Goal: Transaction & Acquisition: Purchase product/service

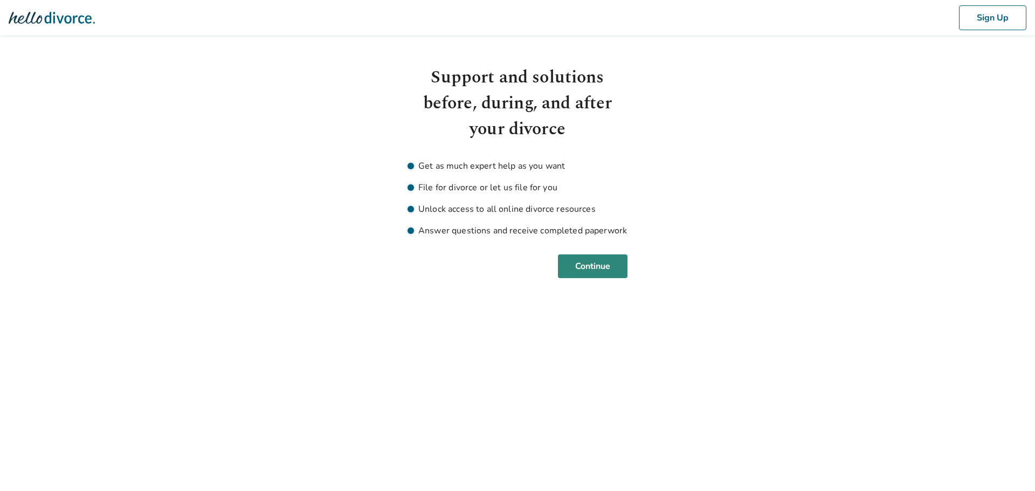
click at [625, 269] on button "Continue" at bounding box center [593, 267] width 70 height 24
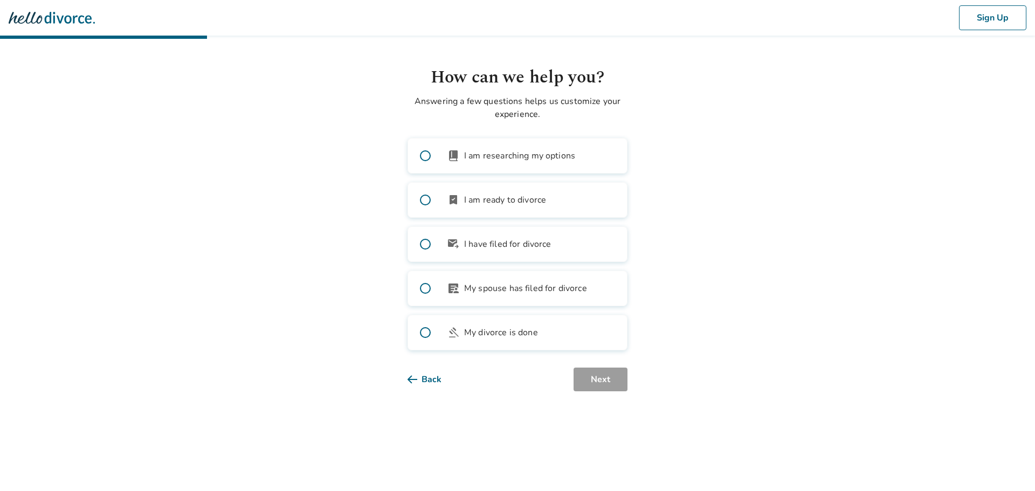
click at [526, 290] on span "My spouse has filed for divorce" at bounding box center [525, 288] width 123 height 13
click at [603, 374] on button "Next" at bounding box center [601, 380] width 54 height 24
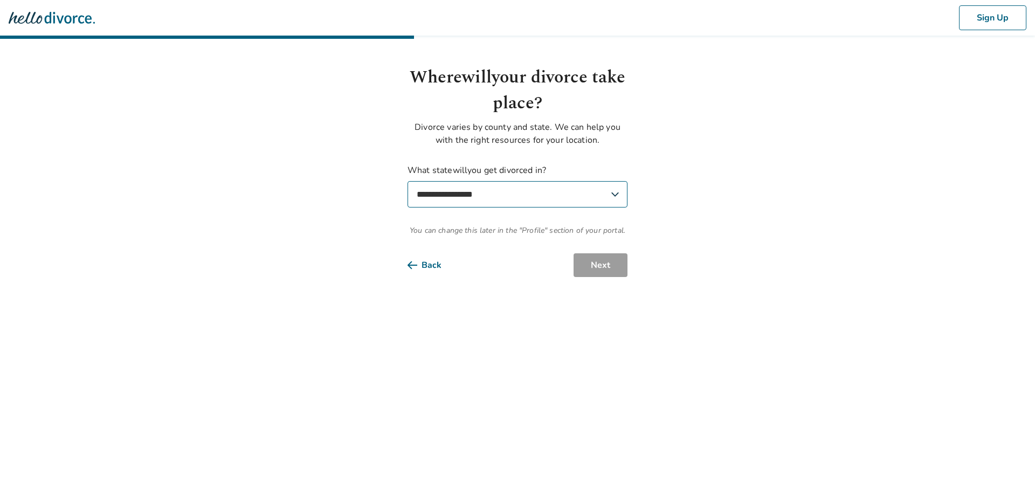
click at [536, 194] on select "**********" at bounding box center [518, 194] width 220 height 26
select select "**"
click at [408, 181] on select "**********" at bounding box center [518, 194] width 220 height 26
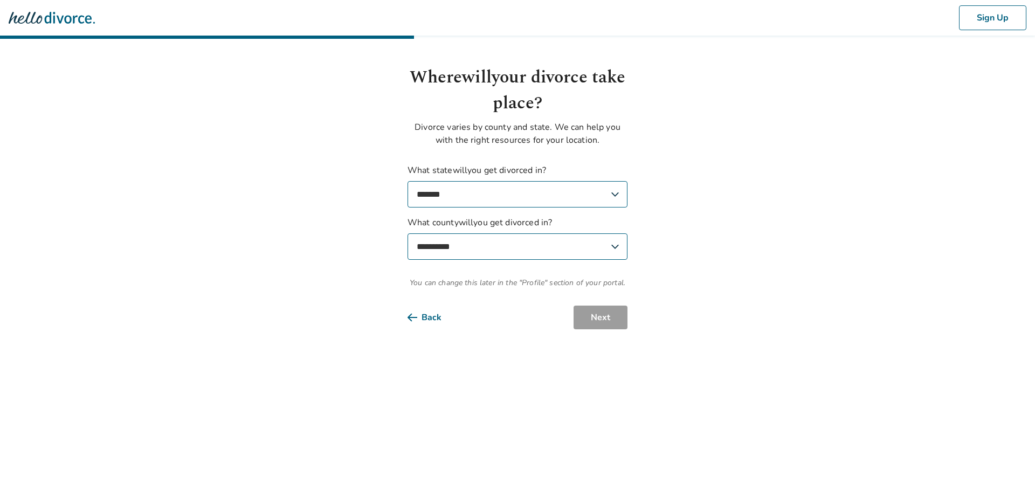
click at [535, 246] on select "**********" at bounding box center [518, 247] width 220 height 26
select select "******"
click at [408, 234] on select "**********" at bounding box center [518, 247] width 220 height 26
click at [591, 311] on button "Next" at bounding box center [601, 318] width 54 height 24
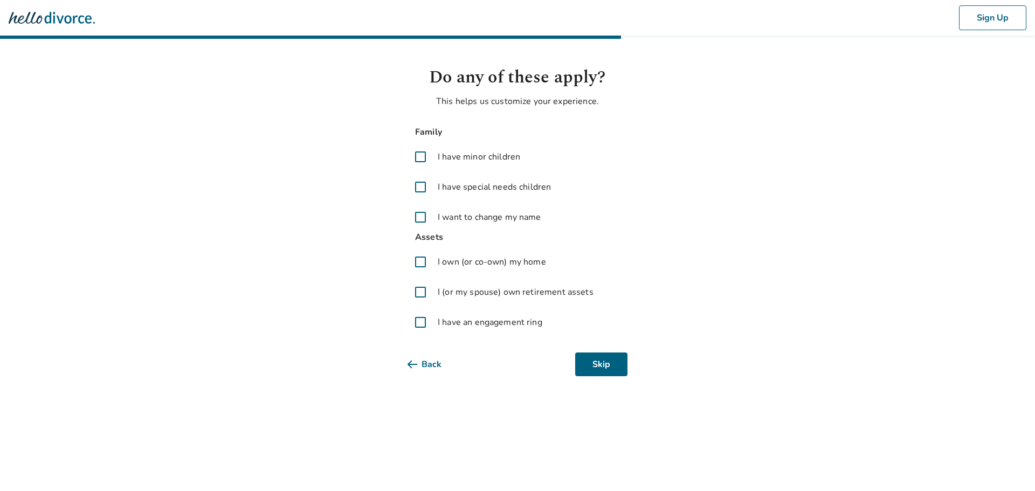
click at [421, 155] on span at bounding box center [421, 157] width 26 height 26
click at [417, 256] on span at bounding box center [421, 262] width 26 height 26
click at [420, 293] on span at bounding box center [421, 292] width 26 height 26
click at [606, 362] on button "Next" at bounding box center [601, 365] width 54 height 24
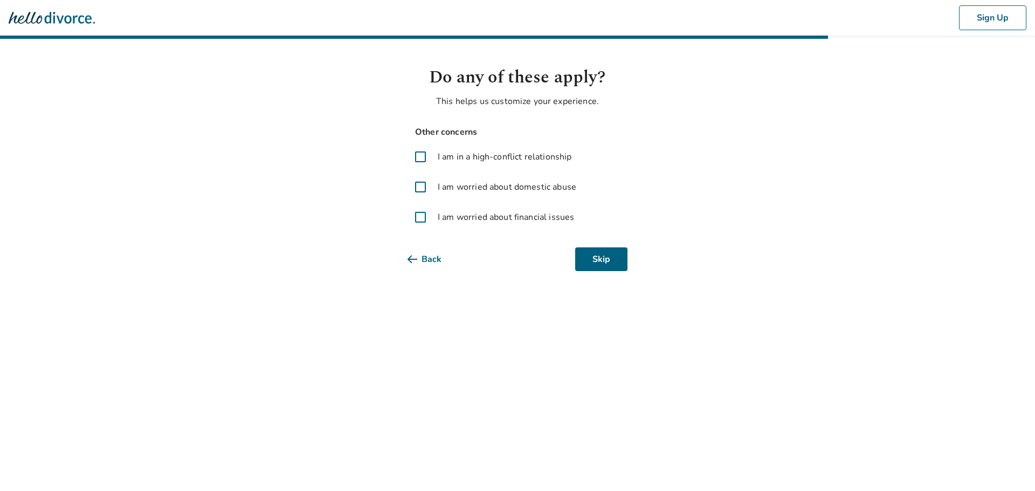
click at [424, 154] on span at bounding box center [421, 157] width 26 height 26
click at [451, 216] on span "I am worried about financial issues" at bounding box center [506, 217] width 136 height 13
drag, startPoint x: 435, startPoint y: 215, endPoint x: 423, endPoint y: 217, distance: 12.1
click at [434, 215] on label "I am worried about financial issues" at bounding box center [518, 217] width 220 height 26
click at [609, 261] on button "Next" at bounding box center [601, 260] width 54 height 24
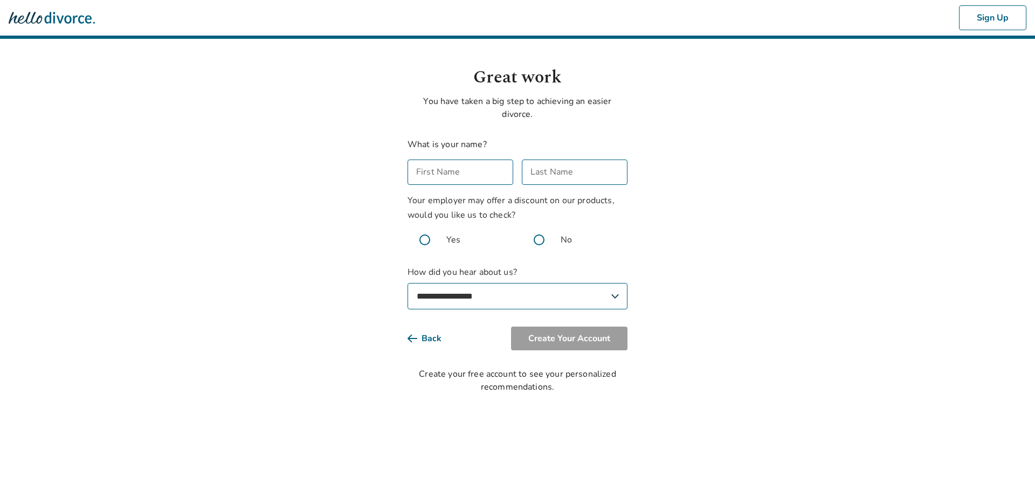
click at [492, 187] on div "**********" at bounding box center [518, 223] width 220 height 171
click at [485, 176] on input "First Name" at bounding box center [461, 172] width 106 height 25
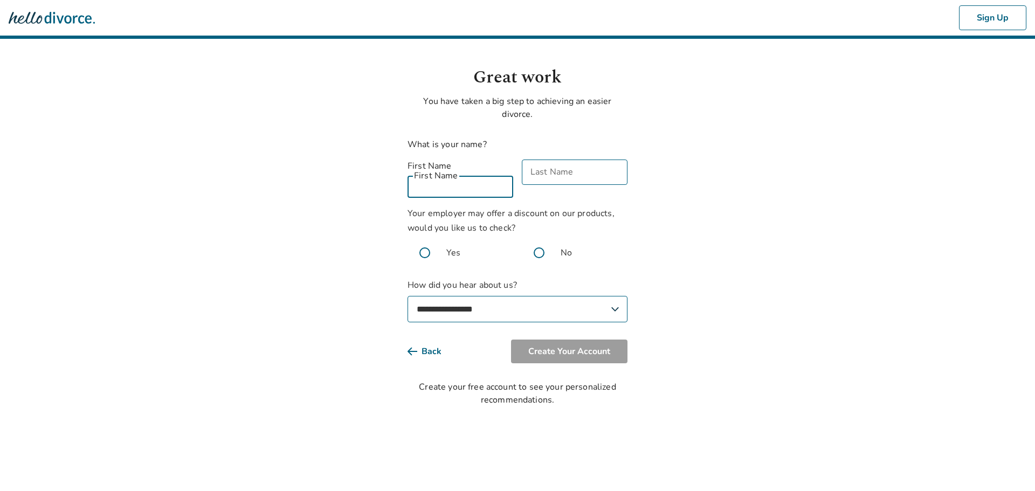
click at [487, 179] on input "First Name" at bounding box center [461, 185] width 106 height 25
click at [484, 178] on input "First Name" at bounding box center [461, 185] width 106 height 25
click at [472, 173] on input "First Name" at bounding box center [461, 185] width 106 height 25
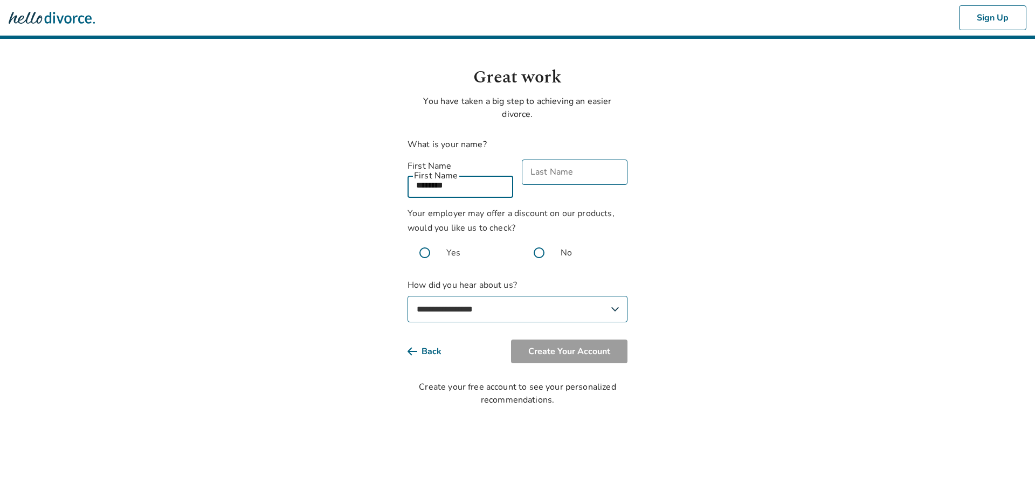
type input "********"
type input "*******"
click at [431, 247] on span at bounding box center [425, 253] width 35 height 35
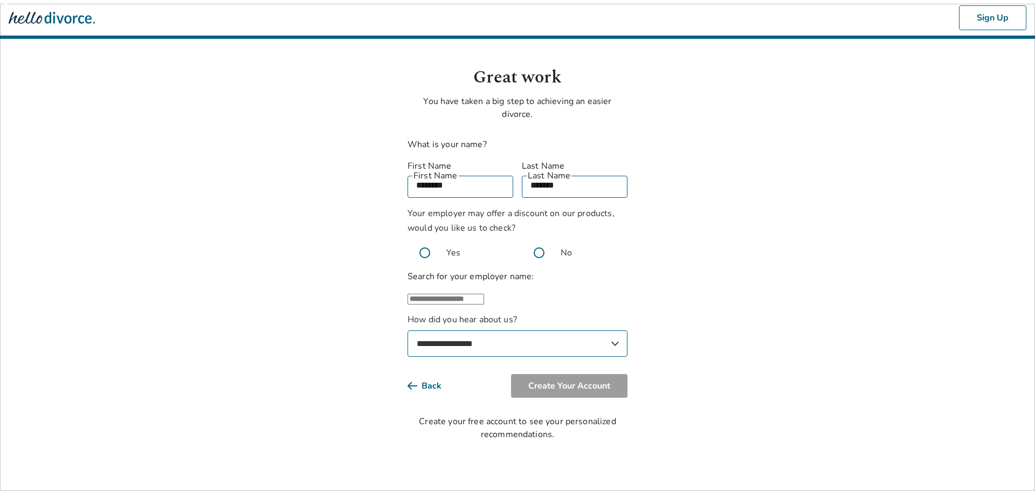
click at [453, 300] on input "text" at bounding box center [446, 299] width 77 height 11
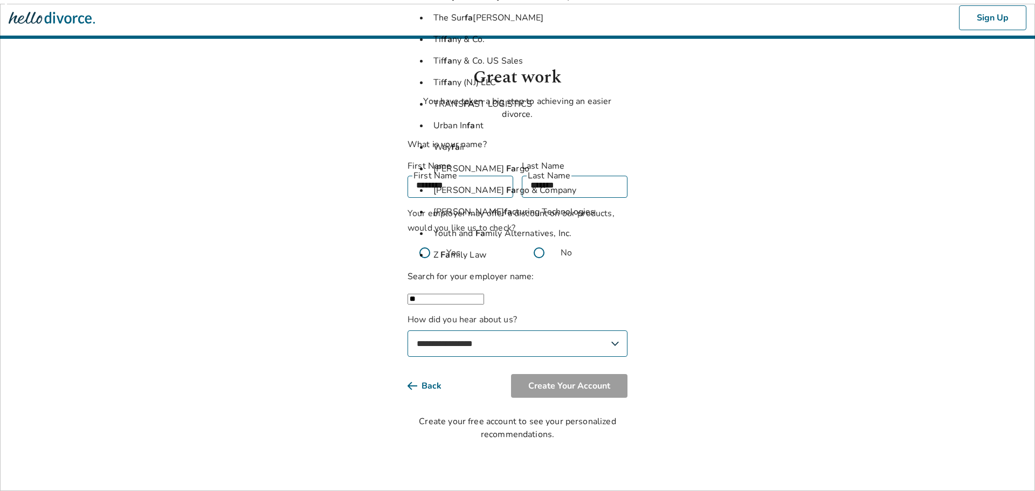
type input "*"
click at [386, 300] on body "Sign Up Great work You have taken a big step to achieving an easier divorce. Wh…" at bounding box center [517, 220] width 1035 height 441
click at [429, 305] on input "text" at bounding box center [446, 299] width 77 height 11
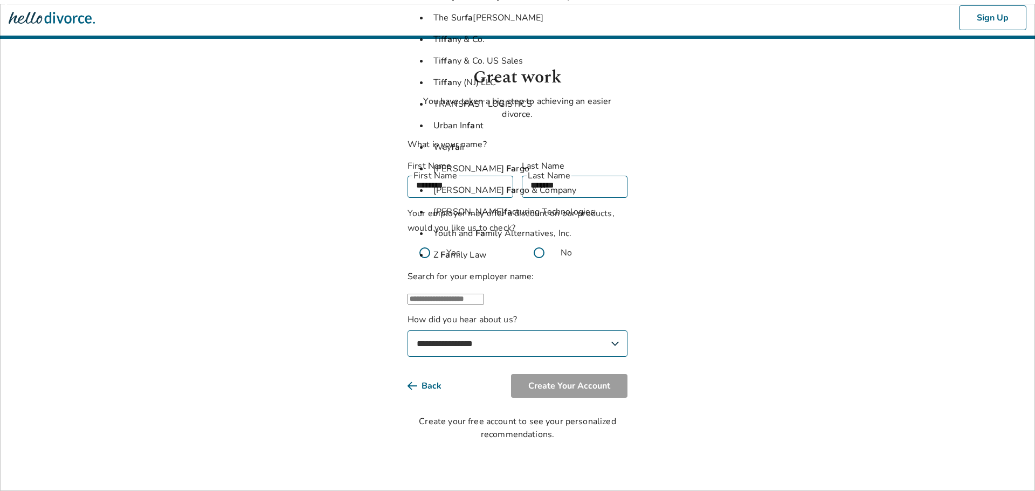
click at [428, 303] on input "text" at bounding box center [446, 299] width 77 height 11
click at [451, 271] on label "Search for your employer name:" at bounding box center [471, 277] width 127 height 12
click at [448, 294] on input "text" at bounding box center [446, 299] width 77 height 11
click at [447, 294] on input "text" at bounding box center [446, 299] width 77 height 11
type input "*"
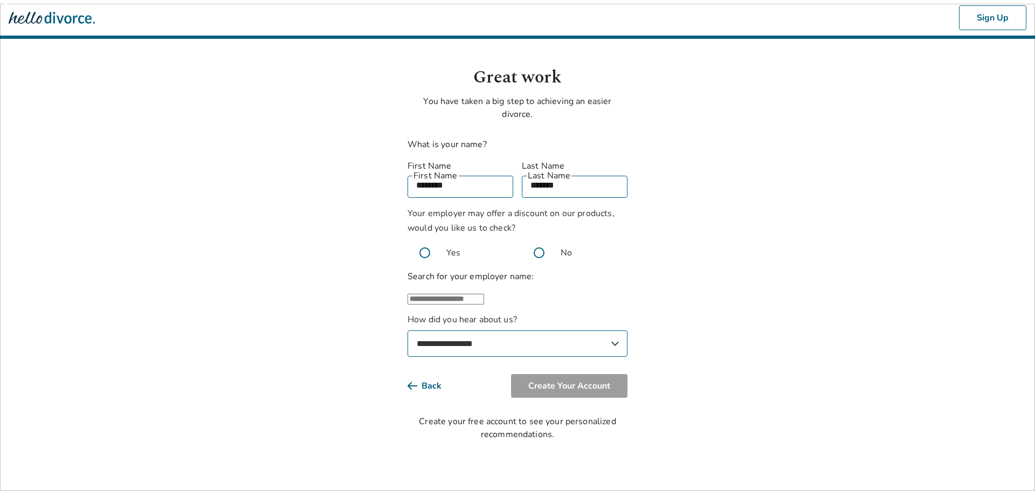
click at [474, 294] on input "text" at bounding box center [446, 299] width 77 height 11
click at [473, 300] on input "text" at bounding box center [446, 299] width 77 height 11
click at [459, 297] on input "text" at bounding box center [446, 299] width 77 height 11
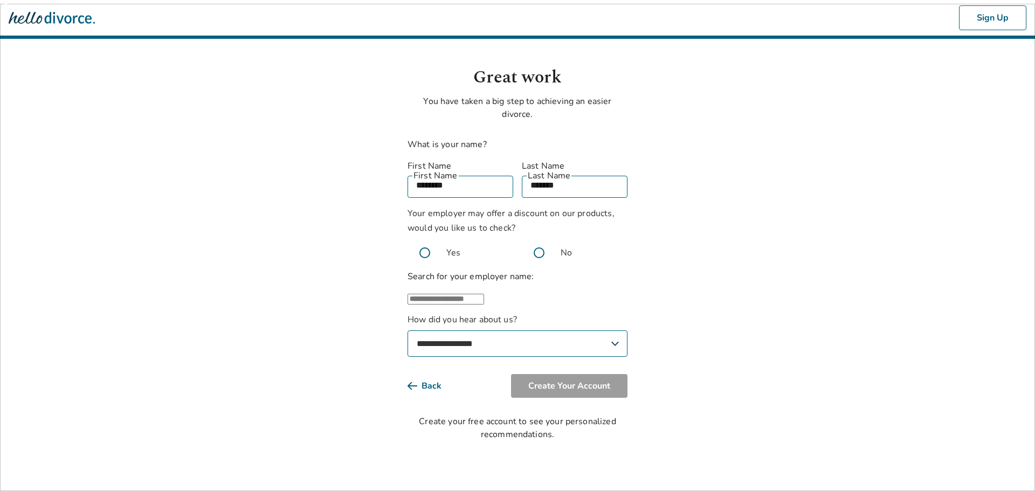
click at [436, 297] on input "text" at bounding box center [446, 299] width 77 height 11
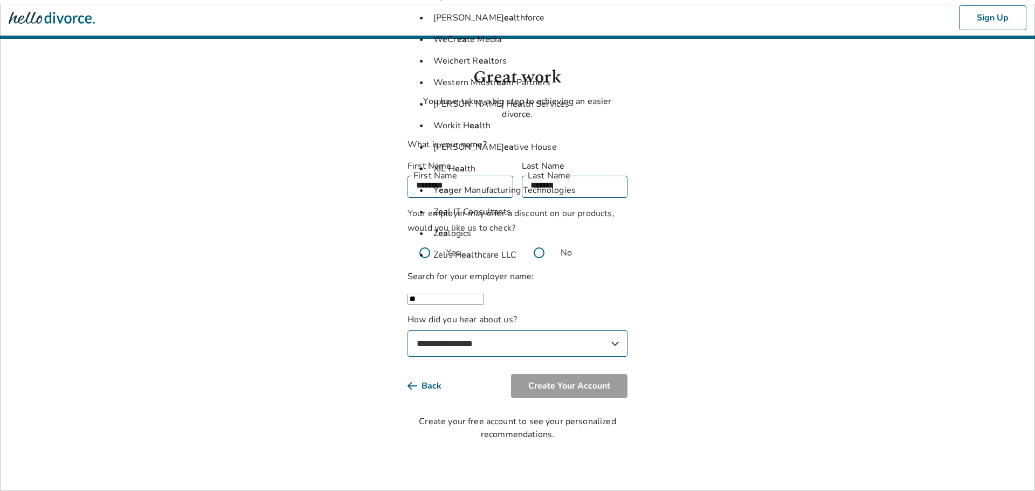
type input "*"
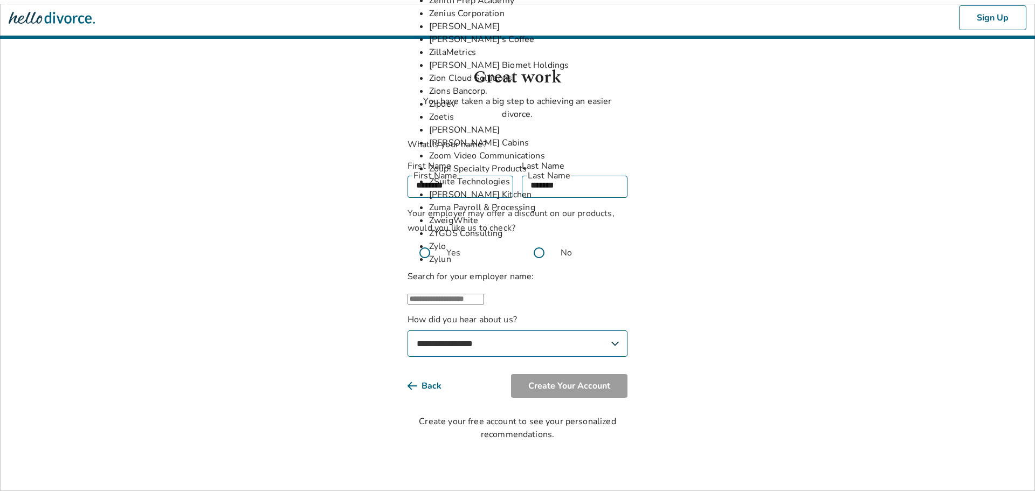
click at [484, 297] on input "text" at bounding box center [446, 299] width 77 height 11
click at [484, 294] on input "text" at bounding box center [446, 299] width 77 height 11
click at [484, 304] on input "text" at bounding box center [446, 299] width 77 height 11
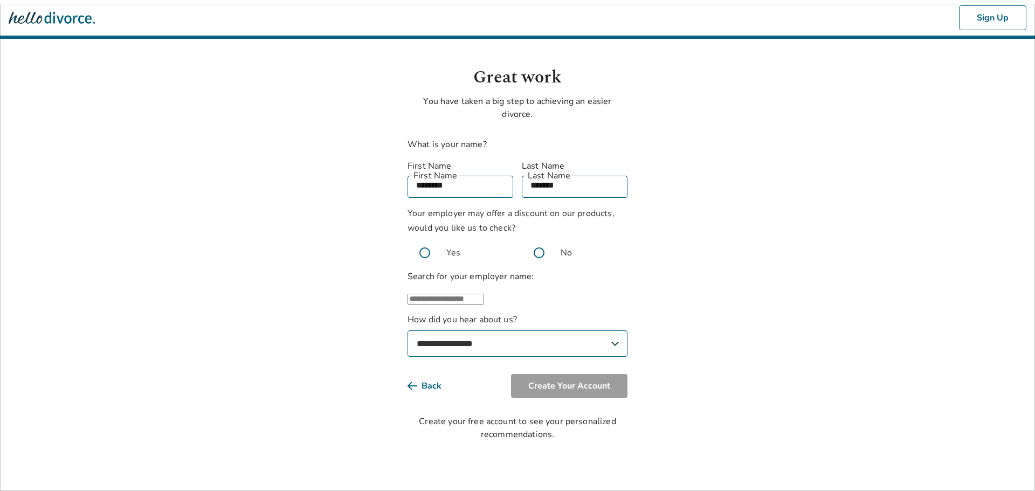
click at [484, 304] on input "text" at bounding box center [446, 299] width 77 height 11
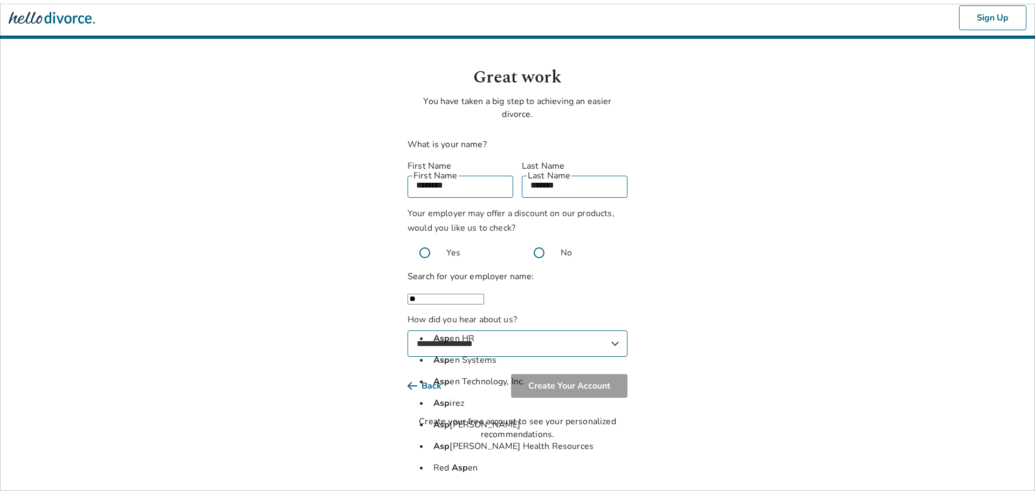
type input "*"
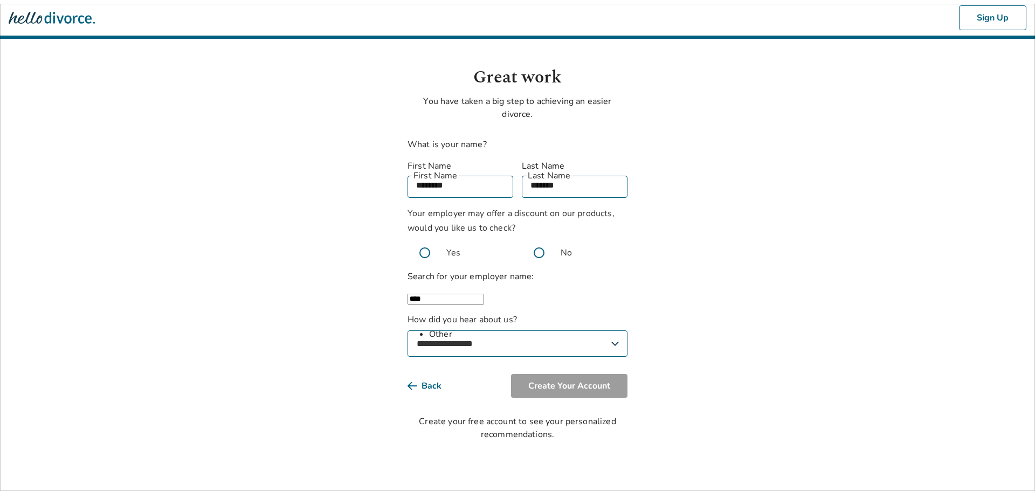
click at [441, 334] on li "Other" at bounding box center [528, 334] width 198 height 13
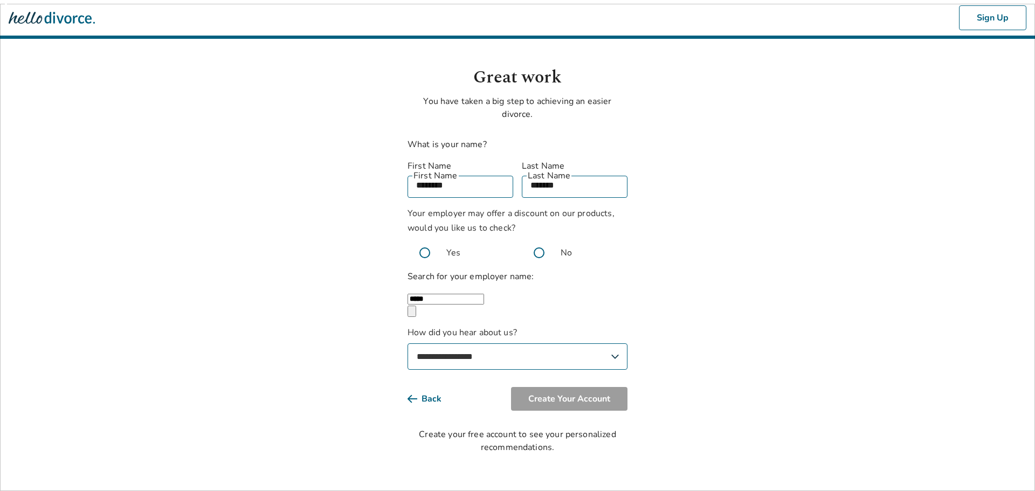
type input "*****"
click at [458, 350] on select "**********" at bounding box center [518, 357] width 220 height 26
select select "**********"
click at [408, 344] on select "**********" at bounding box center [518, 357] width 220 height 26
click at [564, 392] on button "Create Your Account" at bounding box center [569, 399] width 116 height 24
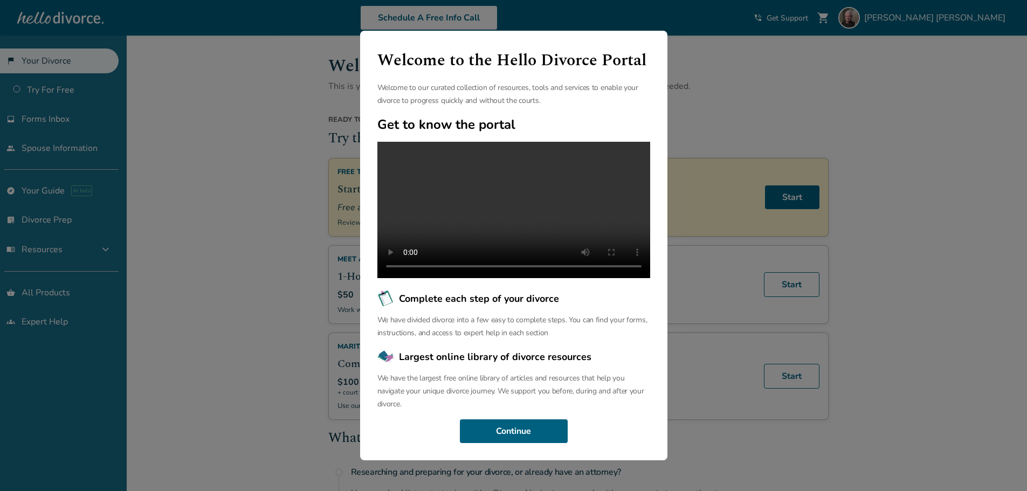
scroll to position [25, 0]
click at [534, 439] on button "Continue" at bounding box center [514, 432] width 108 height 24
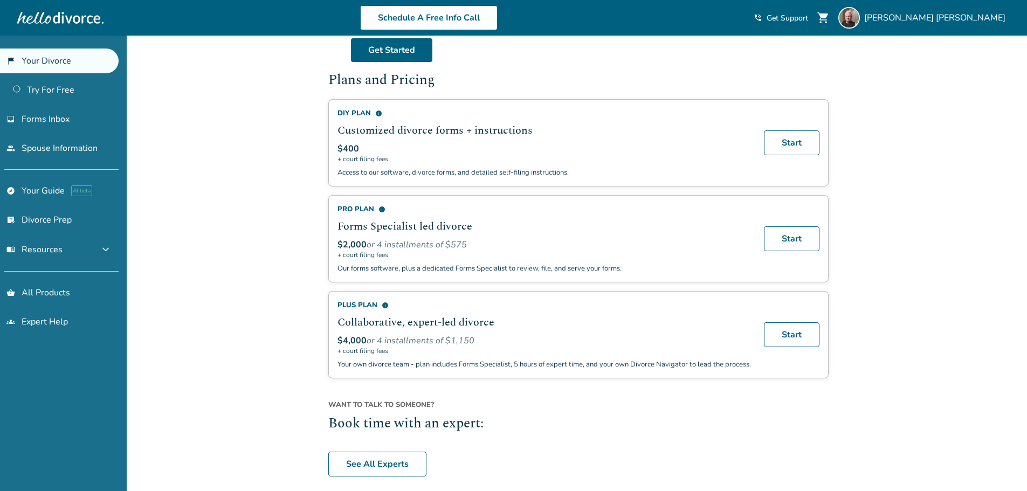
scroll to position [711, 0]
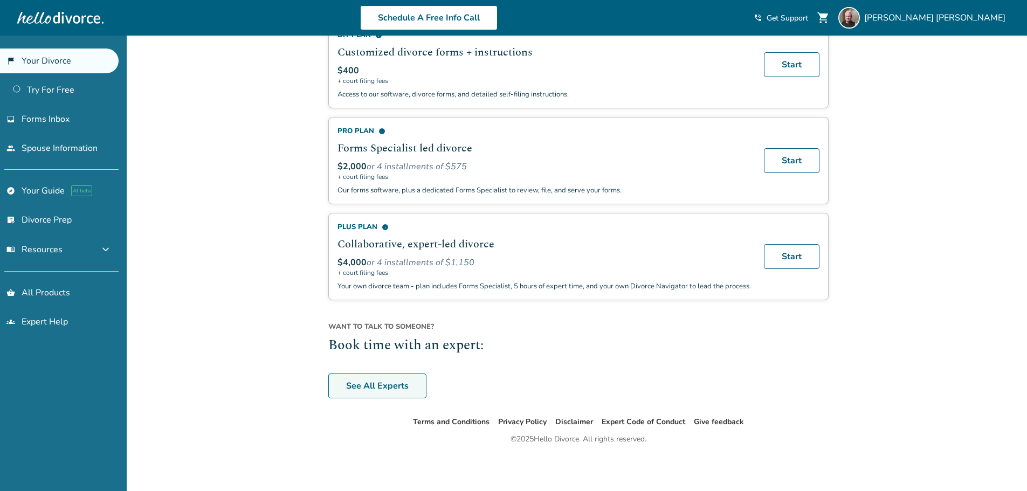
click at [403, 389] on link "See All Experts" at bounding box center [377, 386] width 98 height 25
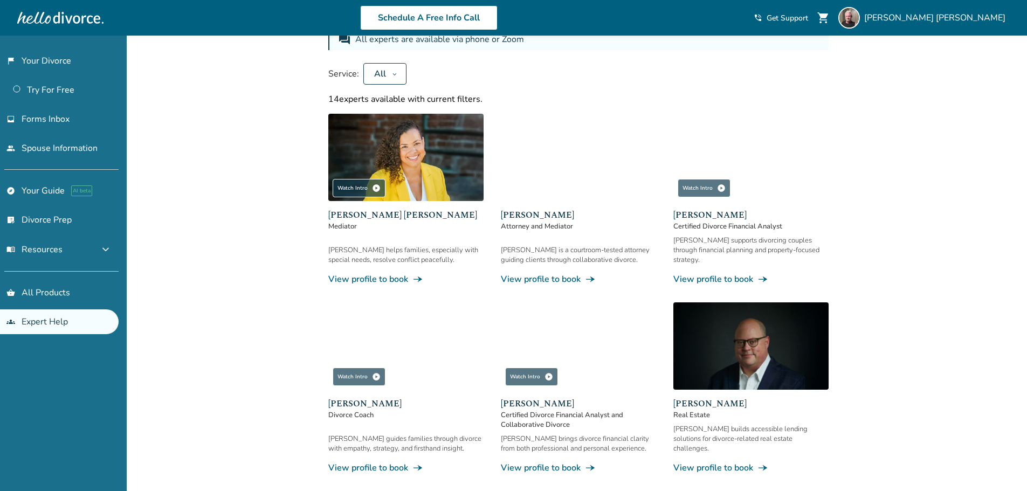
scroll to position [162, 0]
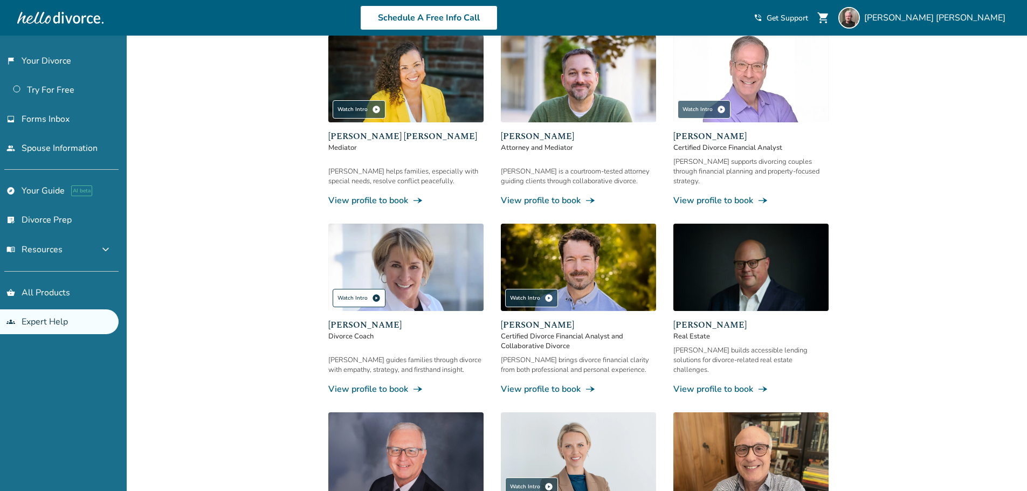
click at [355, 289] on div "Watch Intro play_circle" at bounding box center [359, 298] width 53 height 18
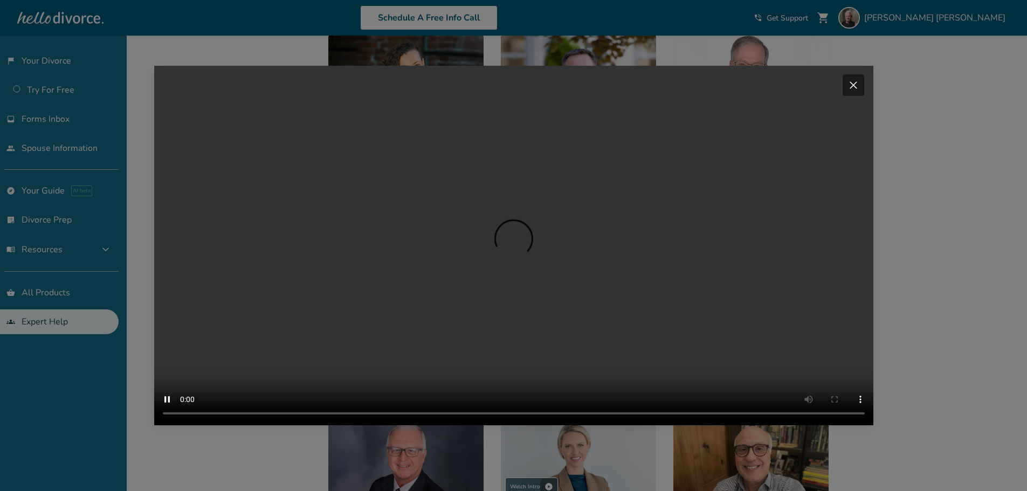
click at [859, 79] on span "close" at bounding box center [853, 85] width 13 height 13
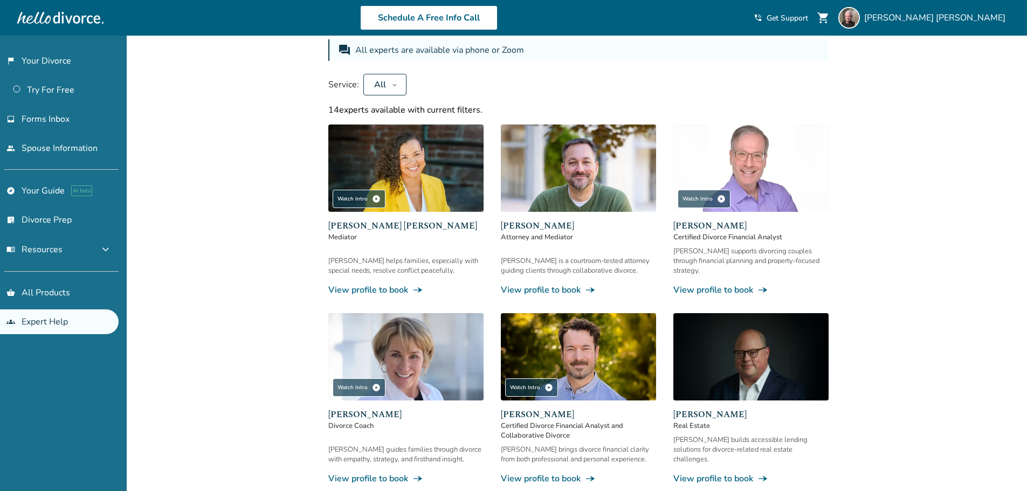
scroll to position [68, 0]
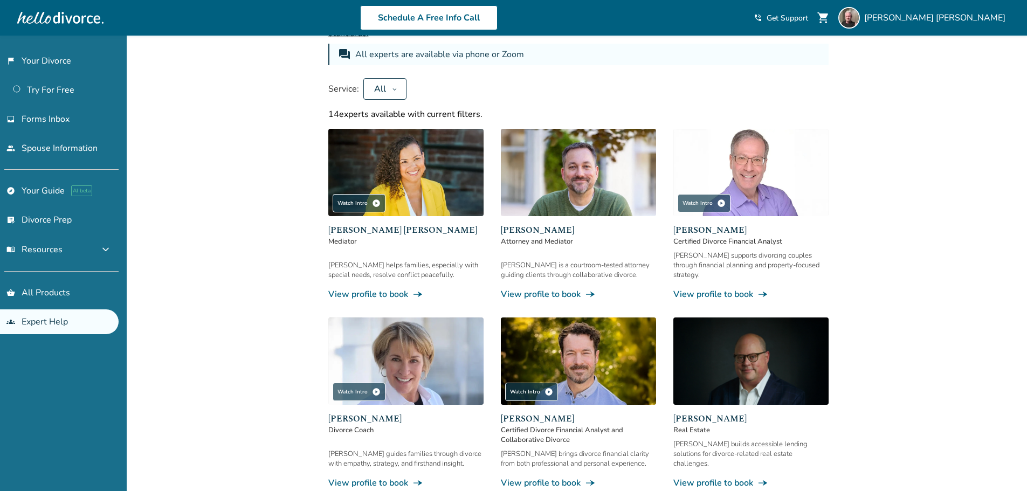
click at [389, 87] on button "All" at bounding box center [384, 89] width 43 height 22
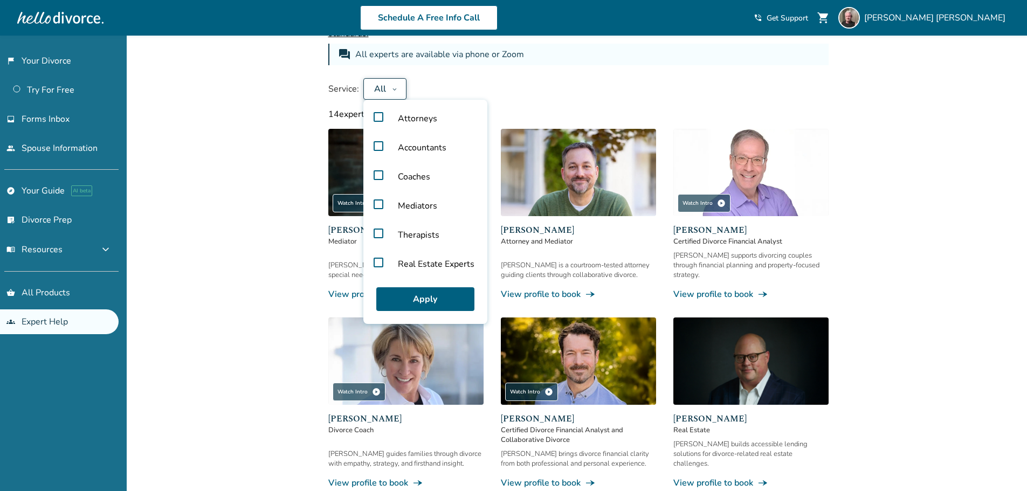
click at [376, 143] on label "Accountants" at bounding box center [425, 147] width 115 height 29
click at [423, 287] on div "Apply" at bounding box center [425, 299] width 115 height 41
click at [426, 294] on button "Apply" at bounding box center [425, 299] width 98 height 24
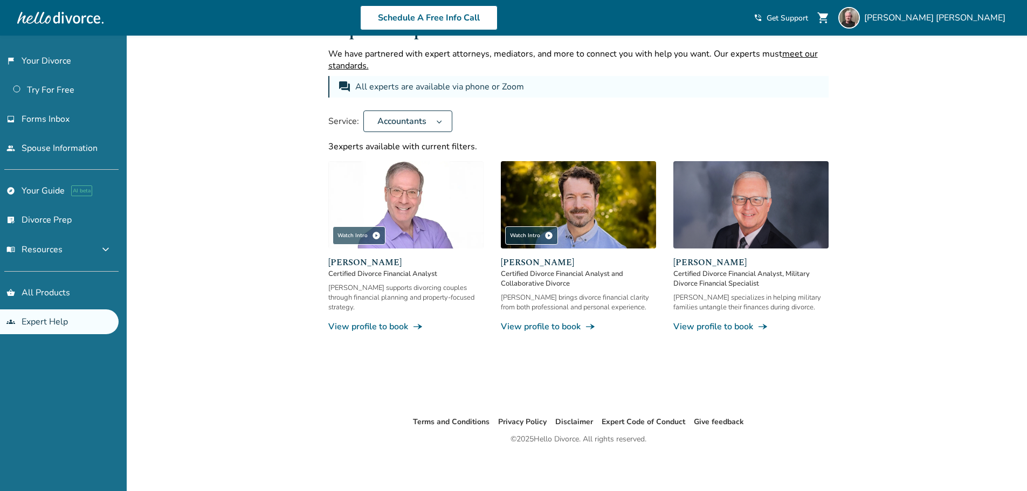
scroll to position [36, 0]
click at [539, 324] on link "View profile to book line_end_arrow_notch" at bounding box center [578, 327] width 155 height 12
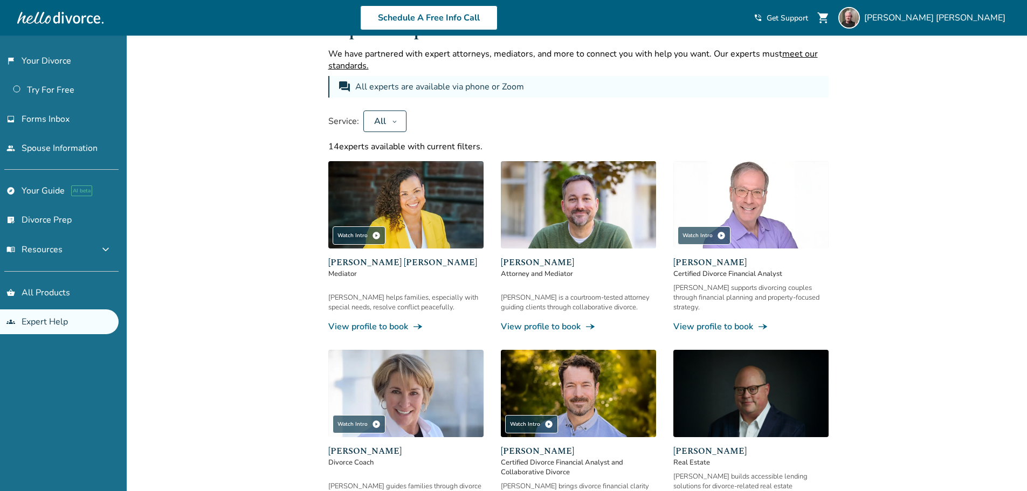
click at [711, 262] on span "Jeff Landers" at bounding box center [751, 262] width 155 height 13
click at [730, 237] on img at bounding box center [751, 204] width 155 height 87
click at [556, 204] on img at bounding box center [578, 204] width 155 height 87
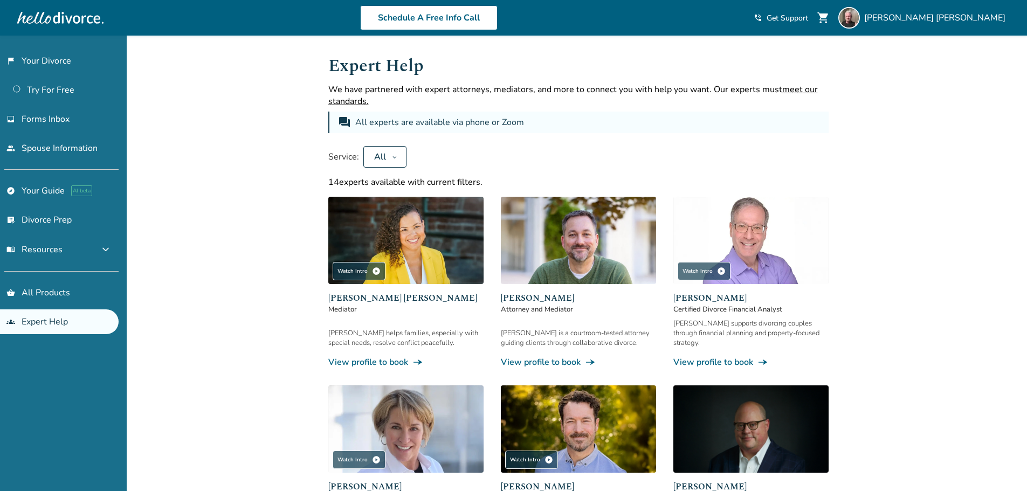
click at [394, 149] on button "All" at bounding box center [384, 157] width 43 height 22
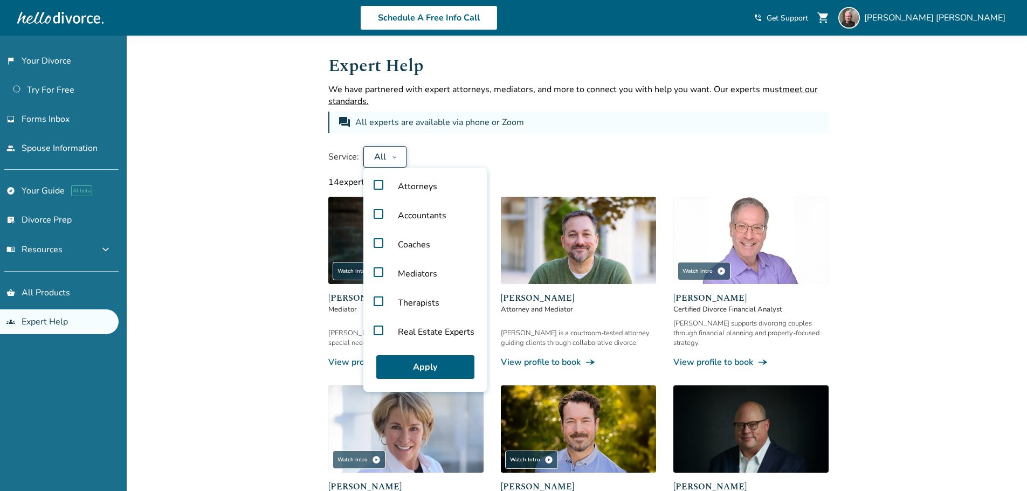
click at [410, 219] on span "Accountants" at bounding box center [422, 215] width 66 height 29
click at [422, 367] on button "Apply" at bounding box center [425, 367] width 98 height 24
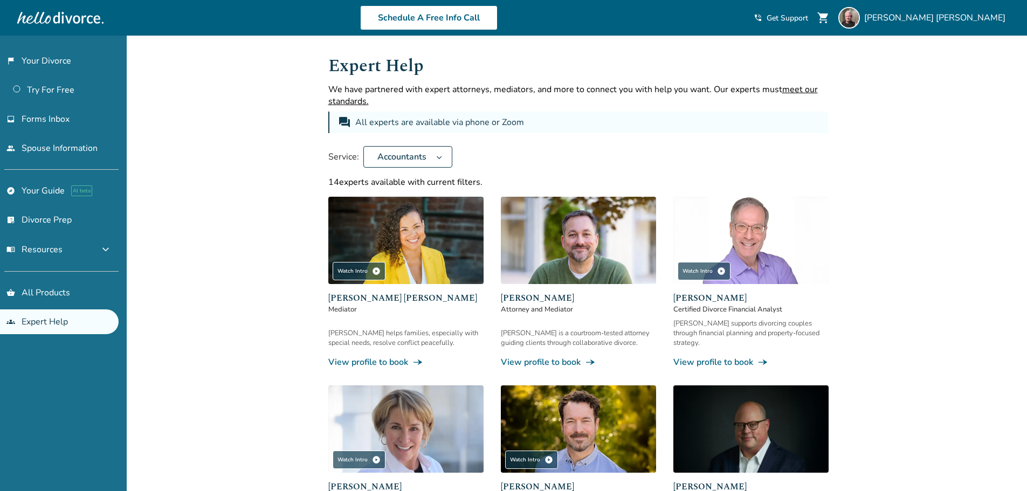
click at [443, 158] on button "Accountants" at bounding box center [407, 157] width 89 height 22
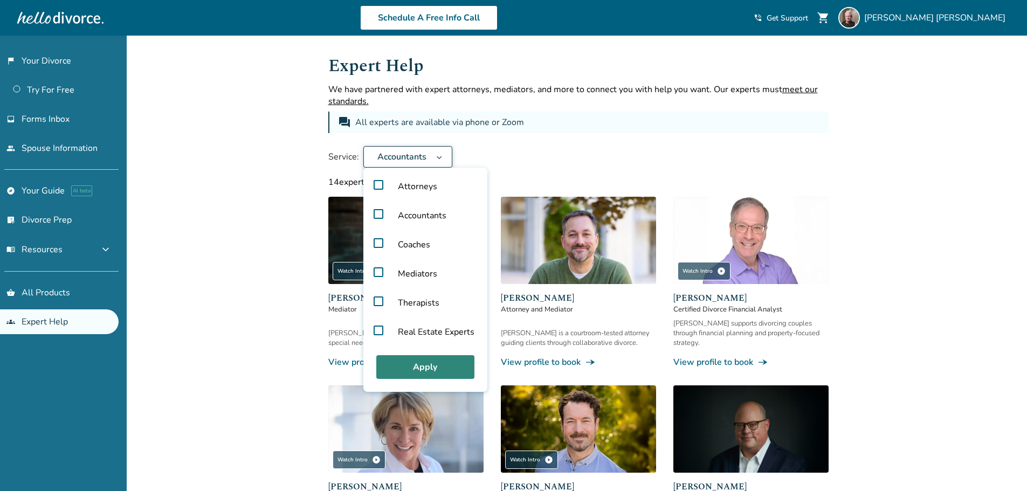
click at [425, 369] on button "Apply" at bounding box center [425, 367] width 98 height 24
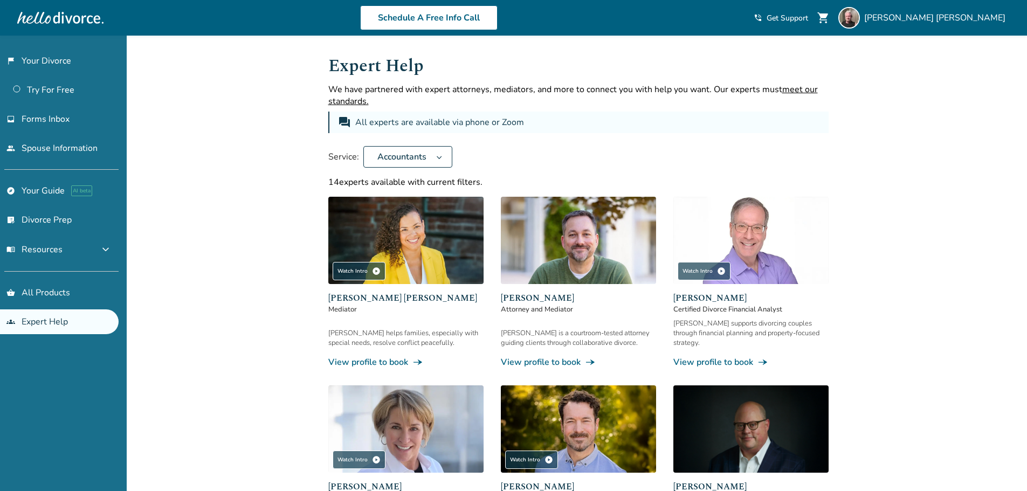
click at [721, 228] on img at bounding box center [751, 240] width 155 height 87
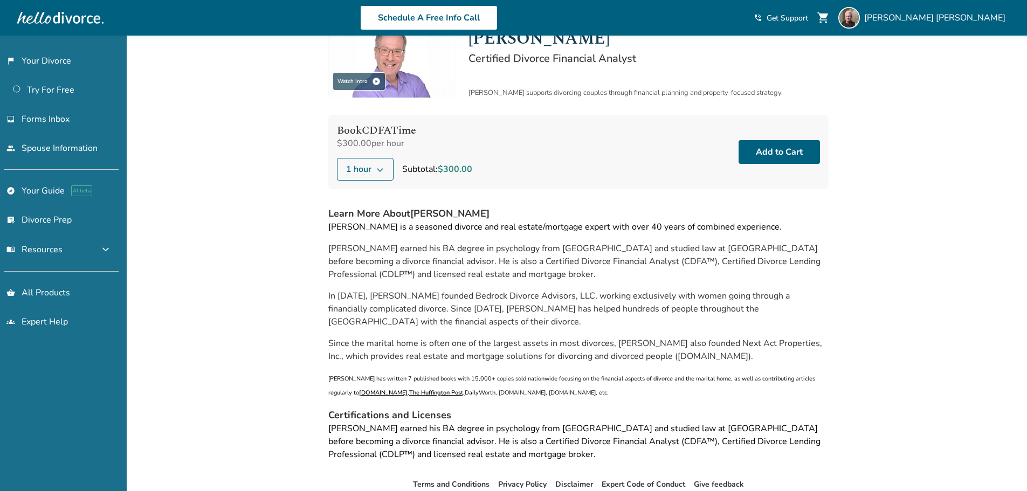
scroll to position [100, 0]
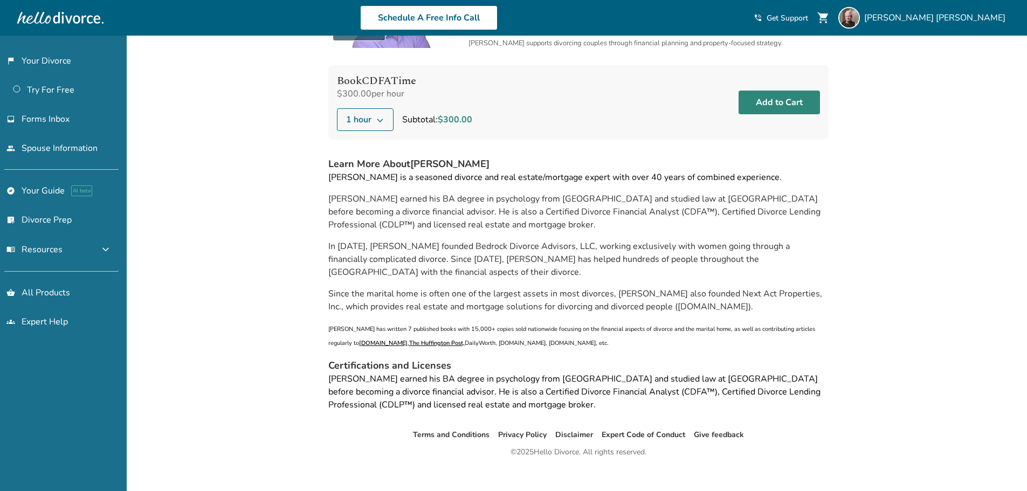
click at [795, 103] on button "Add to Cart" at bounding box center [779, 103] width 81 height 24
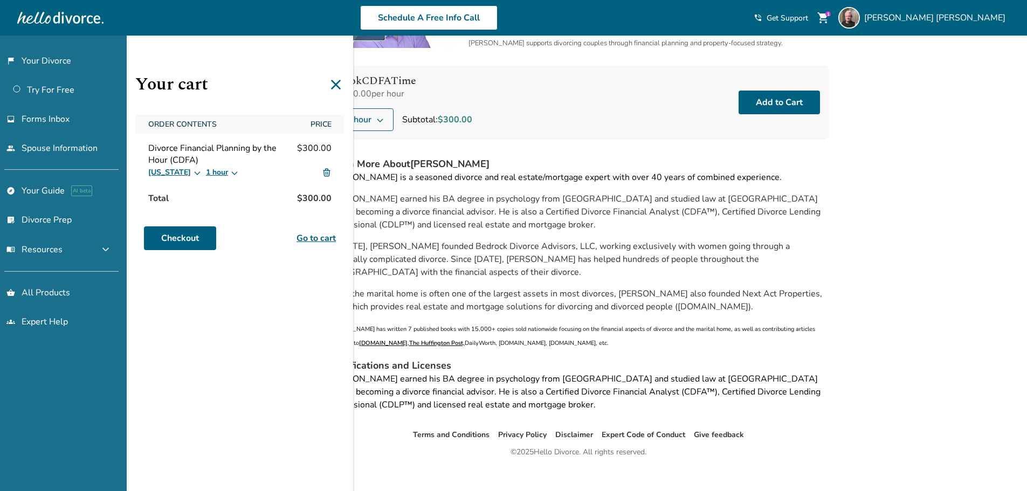
click at [336, 83] on icon at bounding box center [335, 84] width 17 height 17
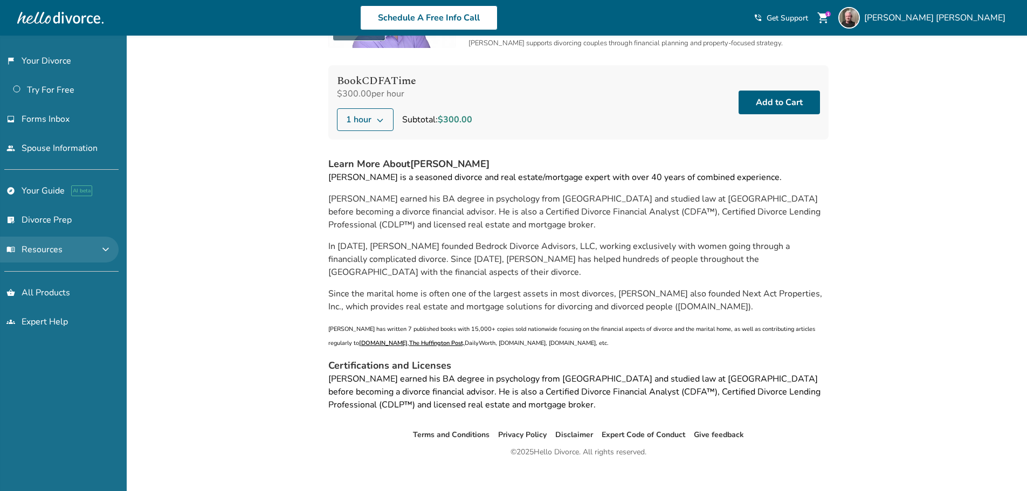
click at [53, 241] on button "menu_book Resources expand_more" at bounding box center [59, 250] width 119 height 26
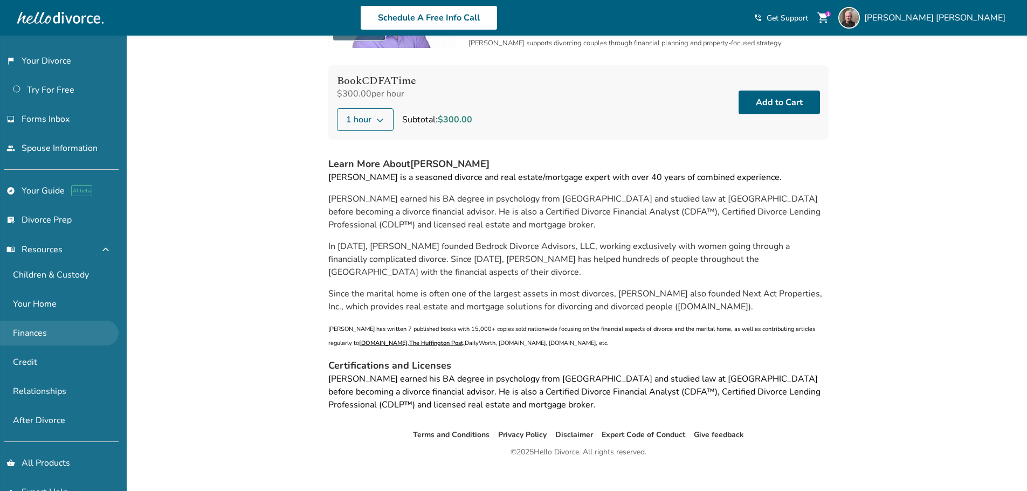
click at [38, 338] on link "Finances" at bounding box center [59, 333] width 119 height 25
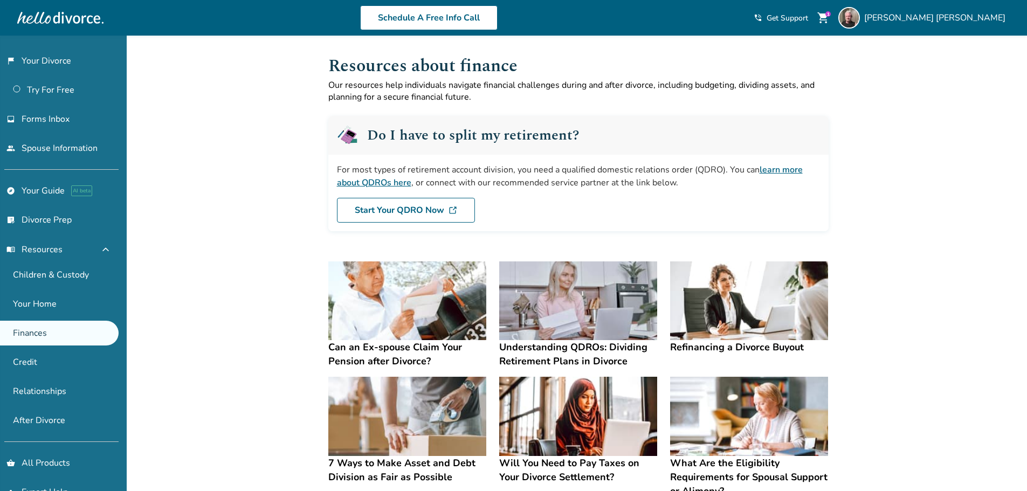
click at [705, 279] on img at bounding box center [749, 301] width 158 height 79
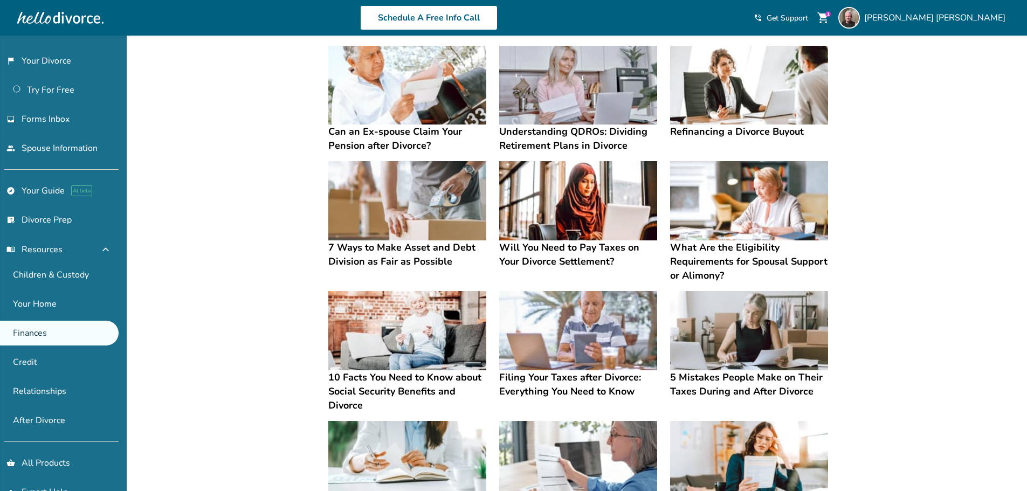
click at [719, 238] on img at bounding box center [749, 200] width 158 height 79
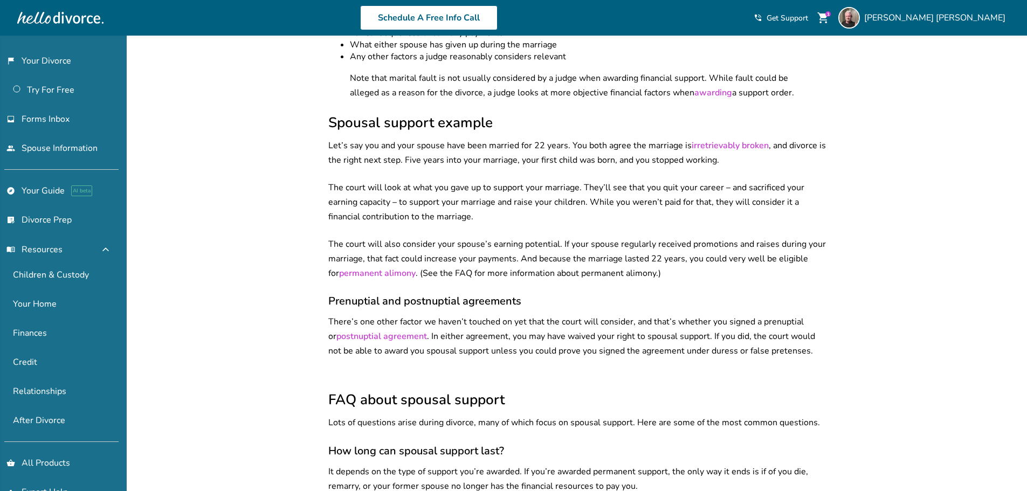
scroll to position [1035, 0]
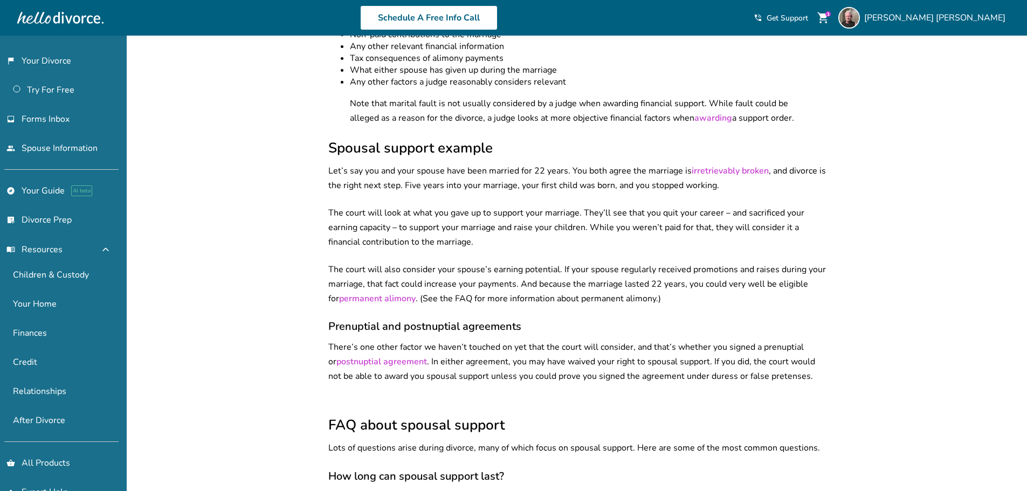
click at [830, 13] on span "shopping_cart" at bounding box center [823, 17] width 13 height 13
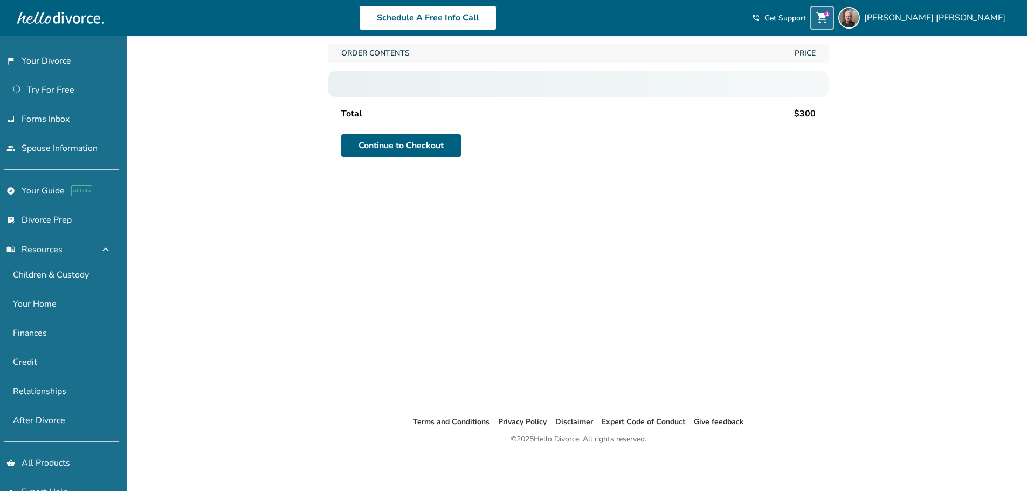
click at [829, 18] on span "shopping_cart" at bounding box center [822, 17] width 13 height 13
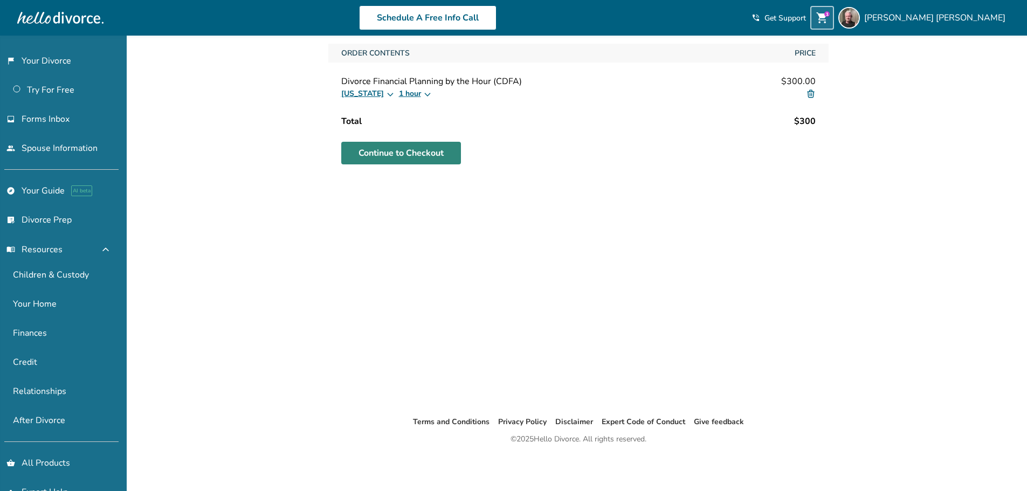
click at [414, 153] on link "Continue to Checkout" at bounding box center [401, 153] width 120 height 23
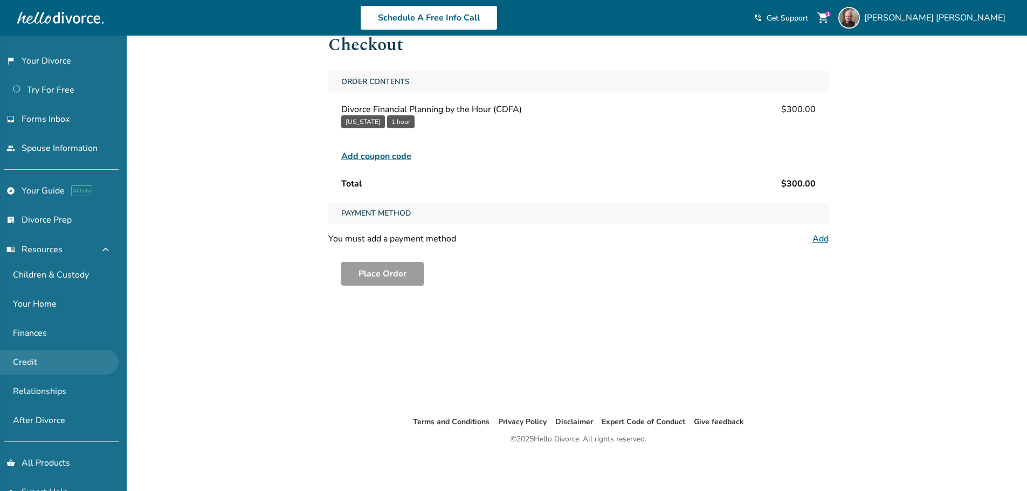
click at [33, 368] on link "Credit" at bounding box center [59, 362] width 119 height 25
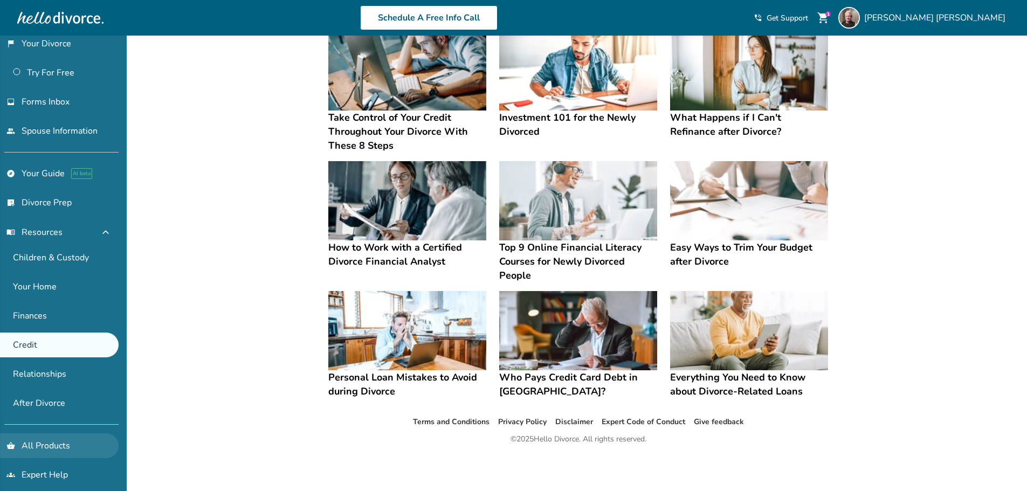
scroll to position [26, 0]
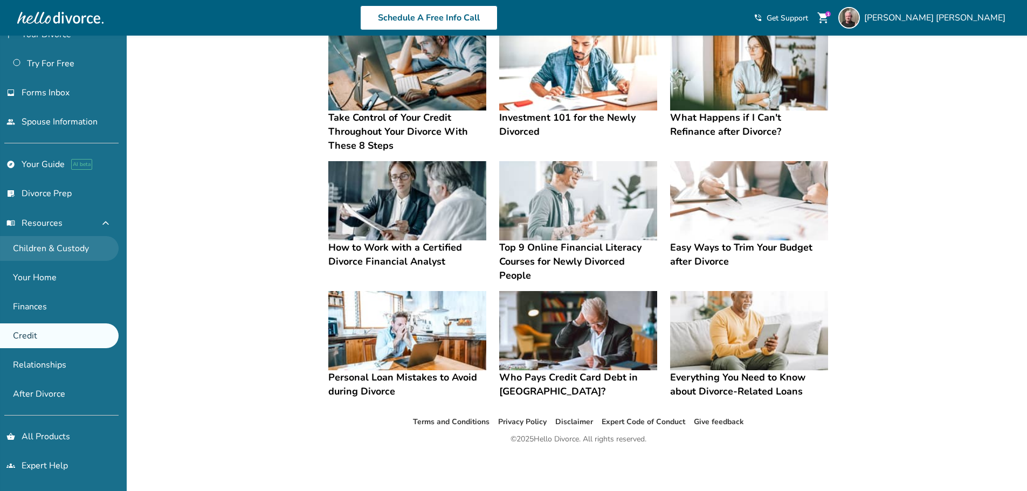
click at [47, 248] on link "Children & Custody" at bounding box center [59, 248] width 119 height 25
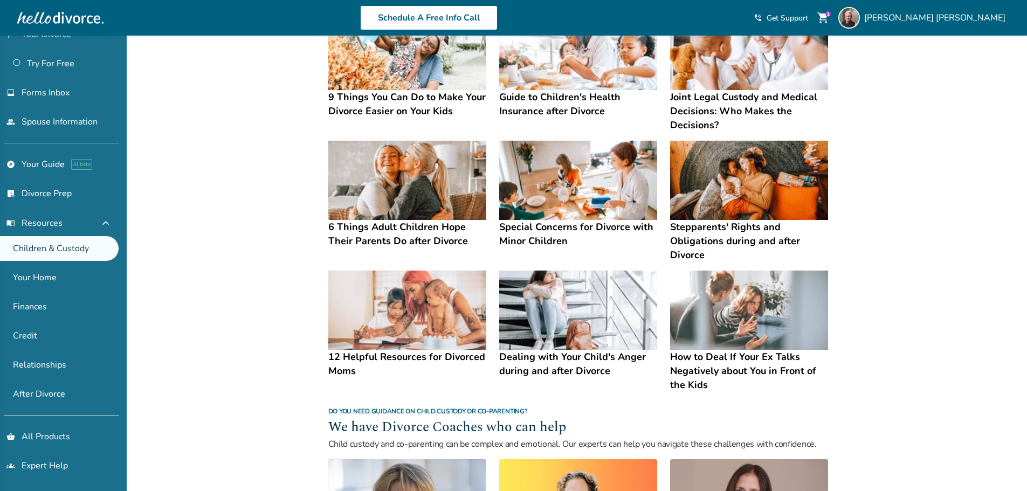
scroll to position [324, 0]
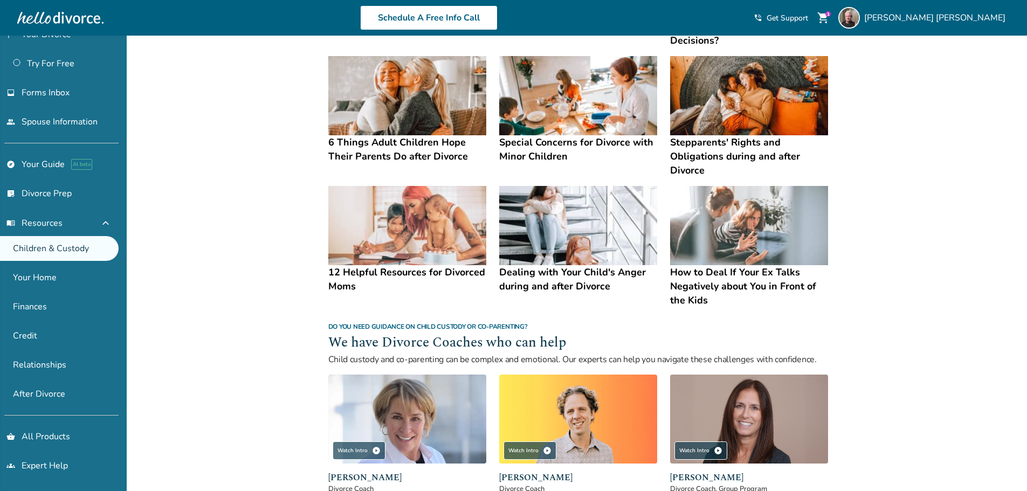
click at [741, 205] on img at bounding box center [749, 225] width 158 height 79
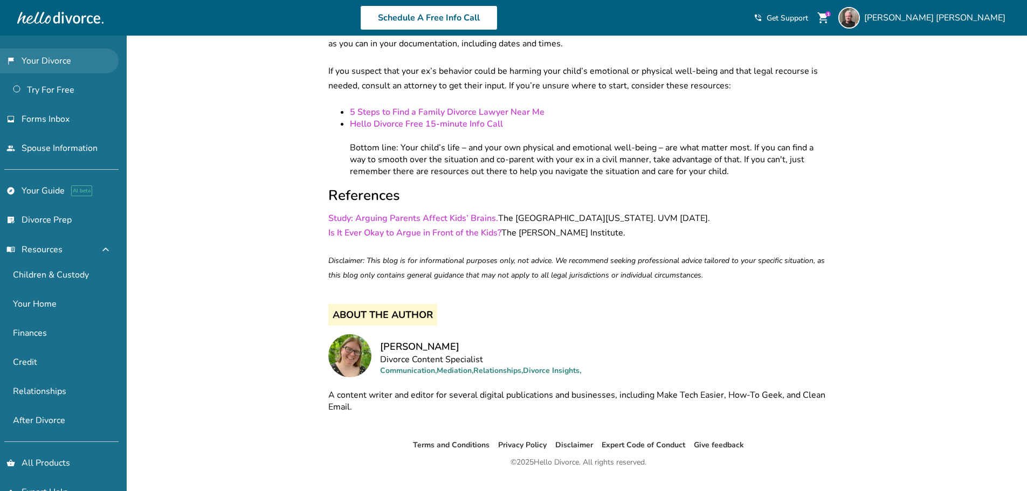
click at [51, 67] on link "flag_2 Your Divorce" at bounding box center [59, 61] width 119 height 25
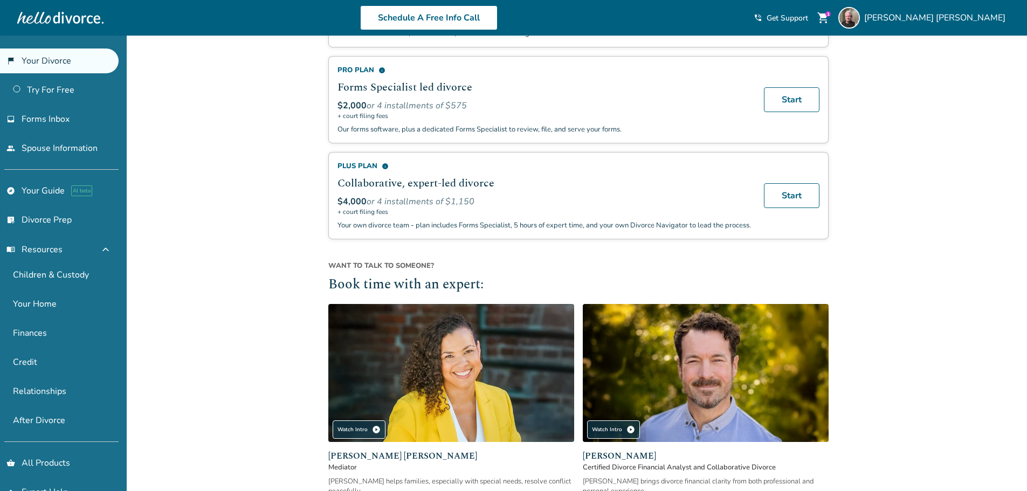
scroll to position [917, 0]
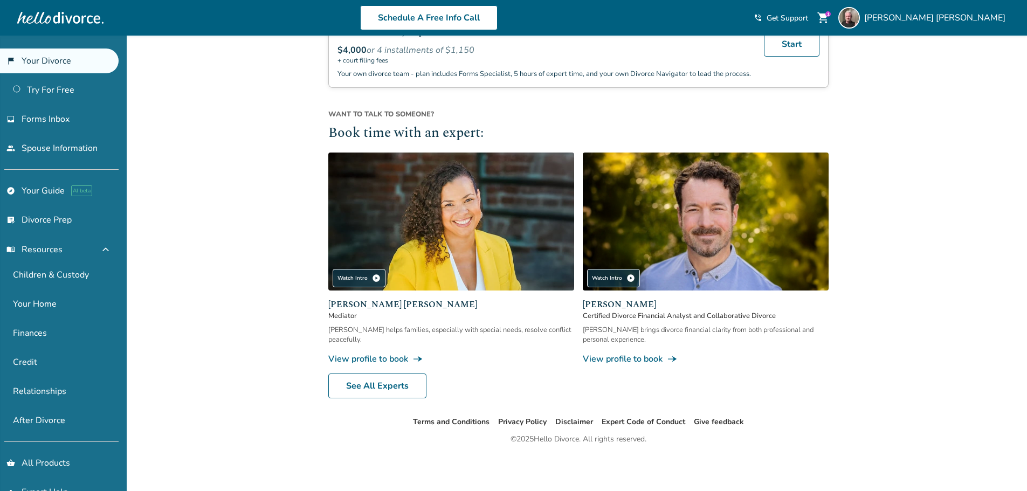
click at [622, 311] on span "John Duffy" at bounding box center [706, 304] width 246 height 13
click at [662, 311] on span "John Duffy" at bounding box center [706, 304] width 246 height 13
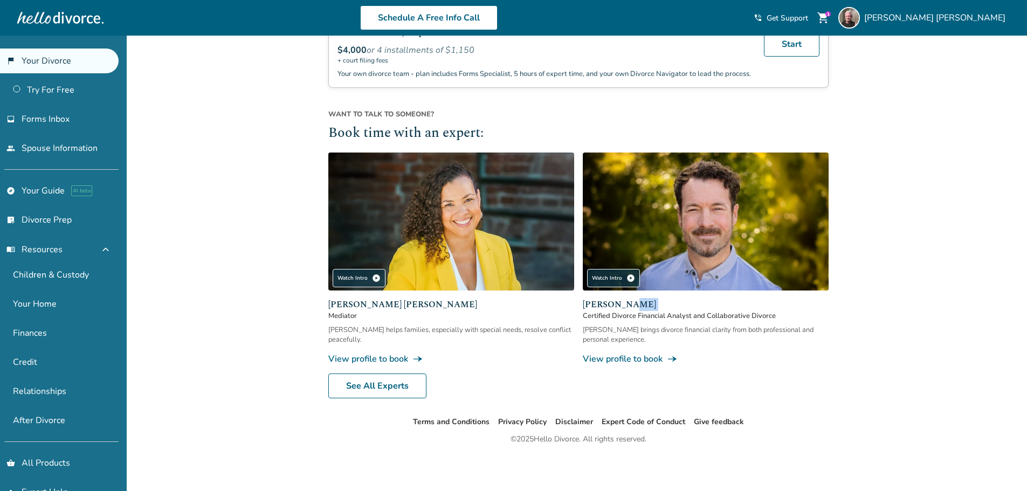
click at [660, 311] on span "John Duffy" at bounding box center [706, 304] width 246 height 13
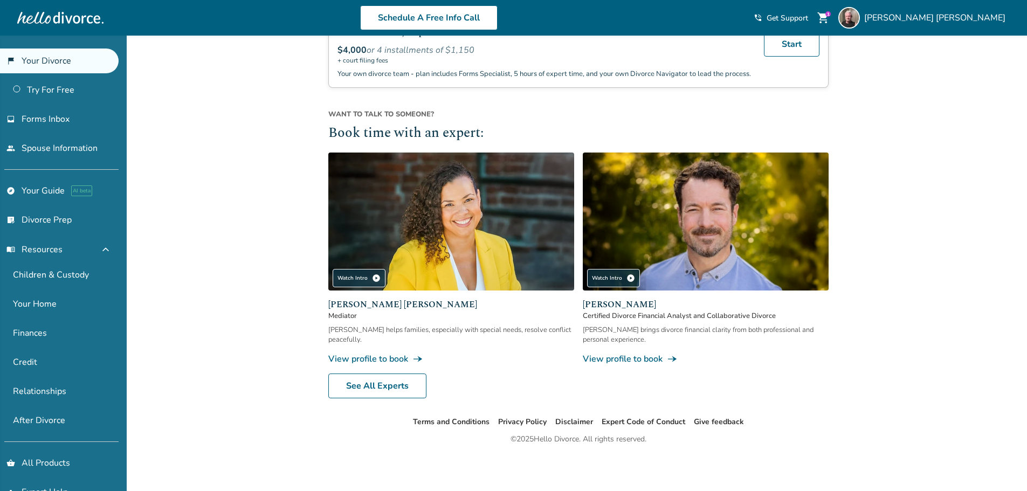
click at [655, 320] on span "Certified Divorce Financial Analyst and Collaborative Divorce" at bounding box center [706, 316] width 246 height 10
click at [655, 321] on span "Certified Divorce Financial Analyst and Collaborative Divorce" at bounding box center [706, 316] width 246 height 10
click at [656, 321] on span "Certified Divorce Financial Analyst and Collaborative Divorce" at bounding box center [706, 316] width 246 height 10
drag, startPoint x: 717, startPoint y: 328, endPoint x: 711, endPoint y: 332, distance: 6.6
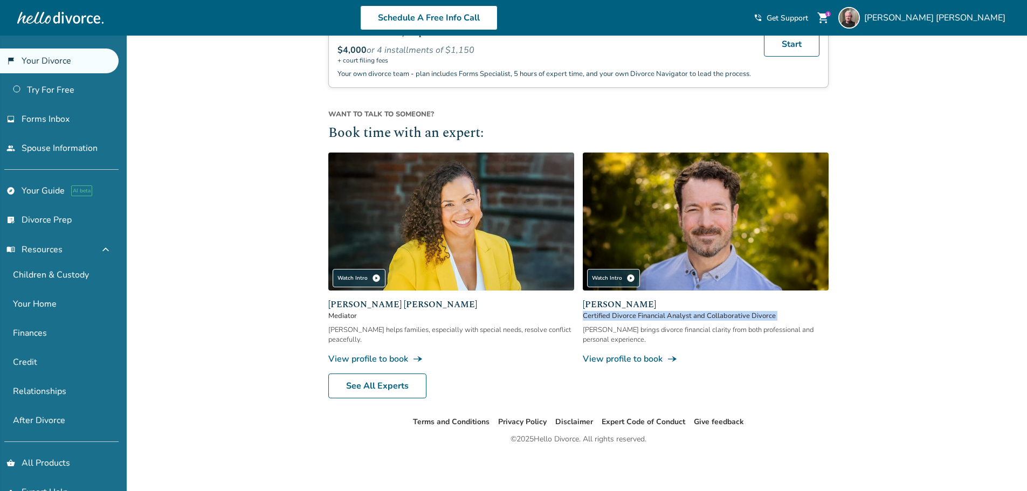
click at [717, 328] on div "John Duffy Certified Divorce Financial Analyst and Collaborative Divorce John b…" at bounding box center [706, 331] width 246 height 67
